Goal: Task Accomplishment & Management: Manage account settings

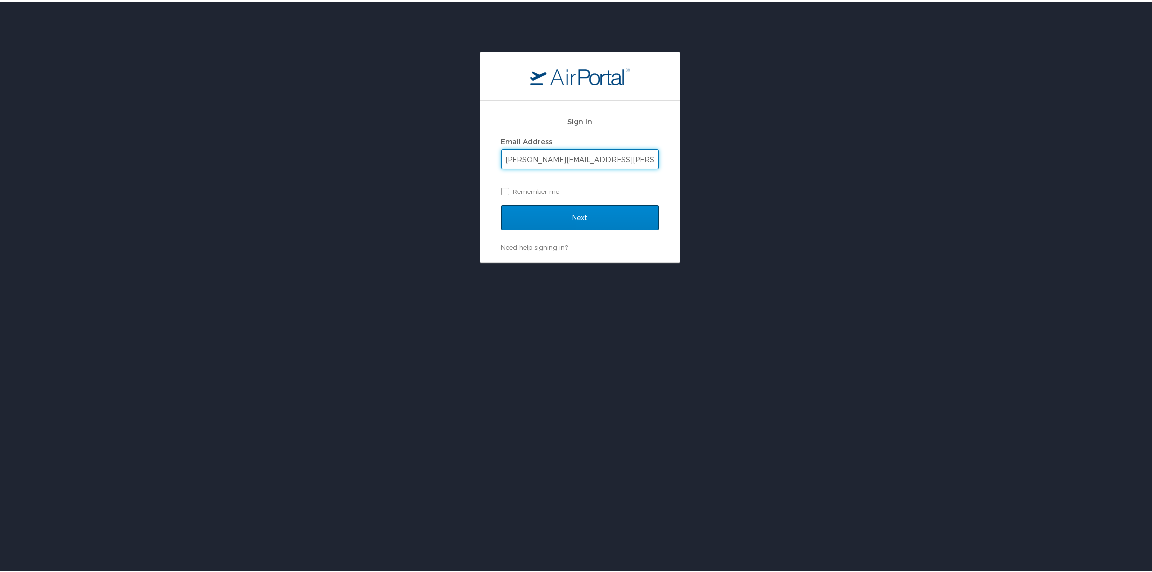
type input "michael.howerton@radiancetech.com"
click at [583, 216] on input "Next" at bounding box center [579, 215] width 157 height 25
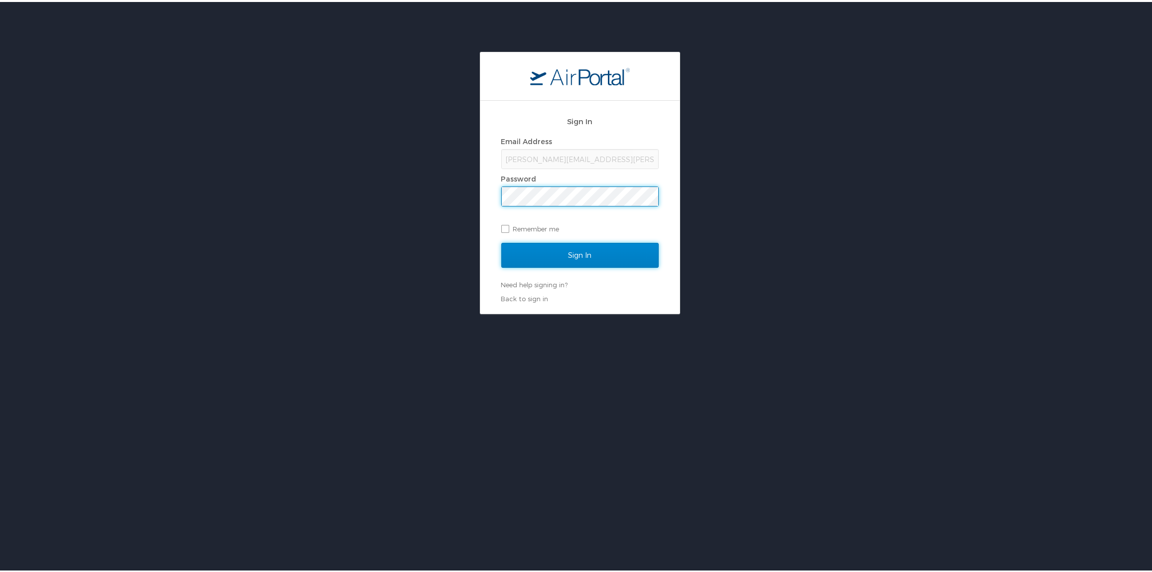
click at [568, 255] on input "Sign In" at bounding box center [579, 253] width 157 height 25
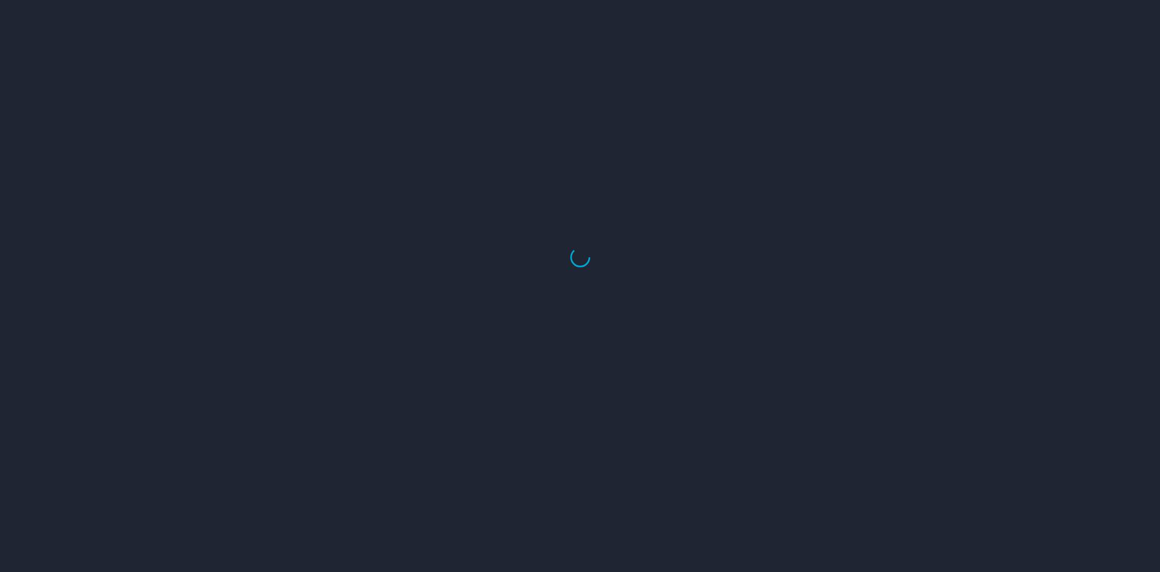
select select "US"
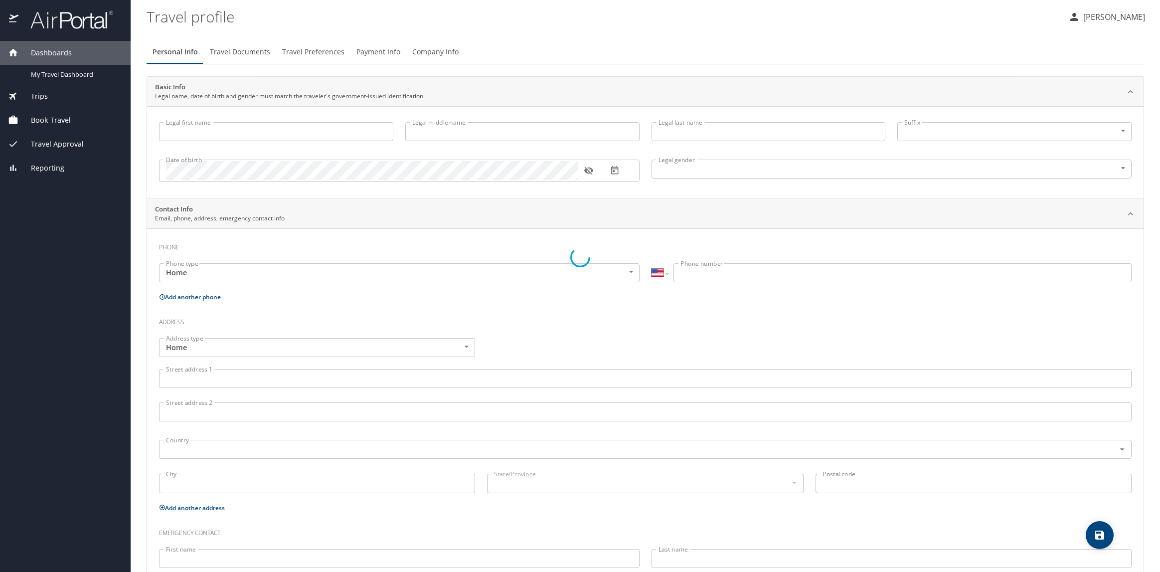
type input "Michael"
type input "Paul"
type input "Howerton"
type input "Male"
type input "Julie"
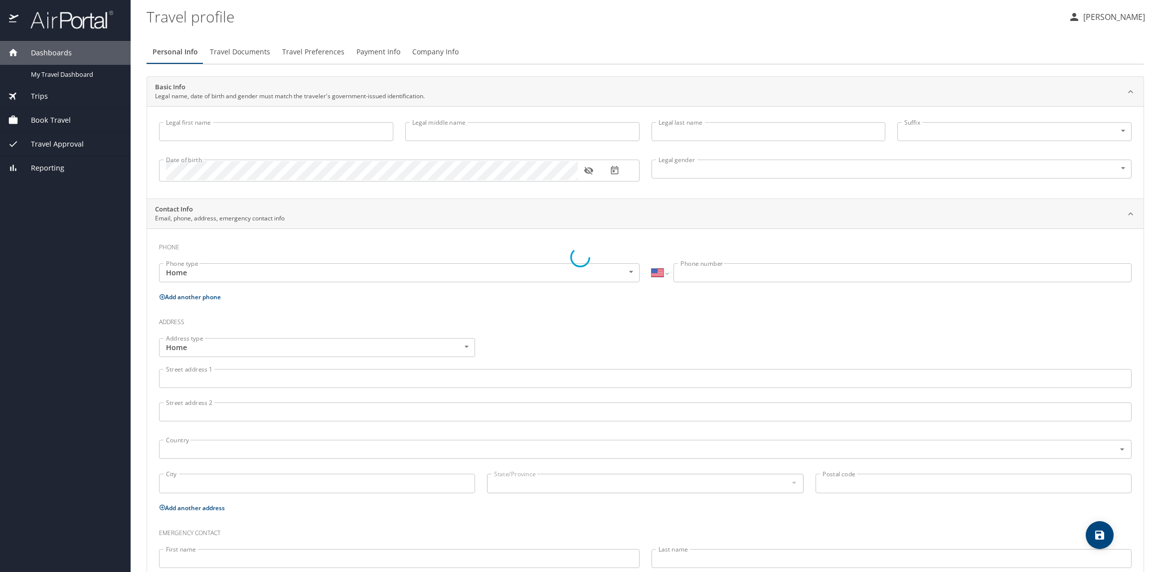
type input "Howerton"
type input "(757) 218-5512"
type input "jlwehner@hotmail.com"
select select "US"
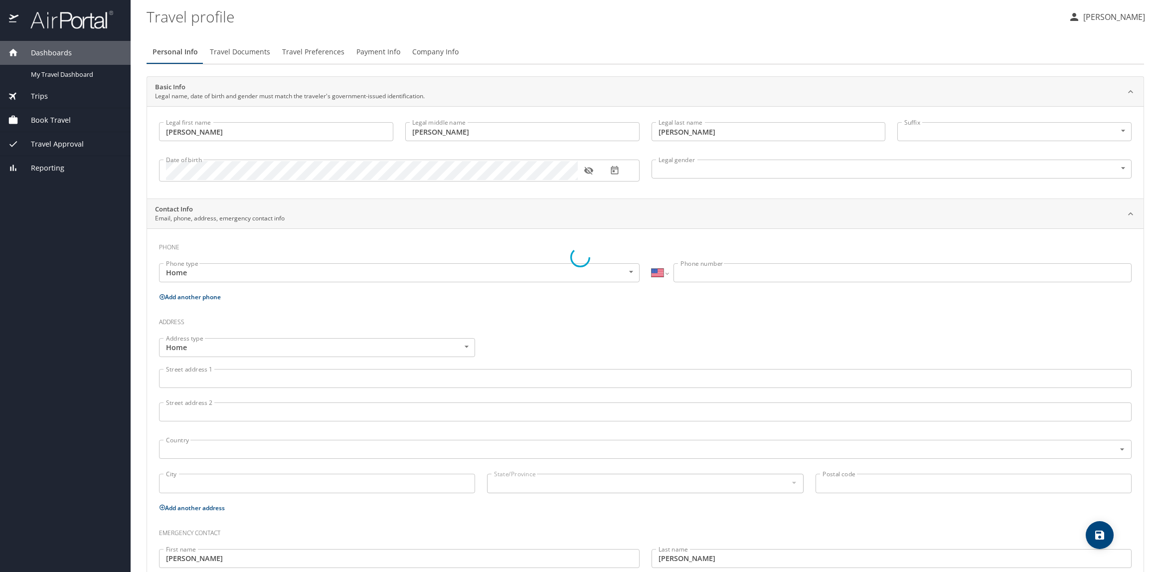
select select "US"
